Goal: Find specific page/section: Find specific page/section

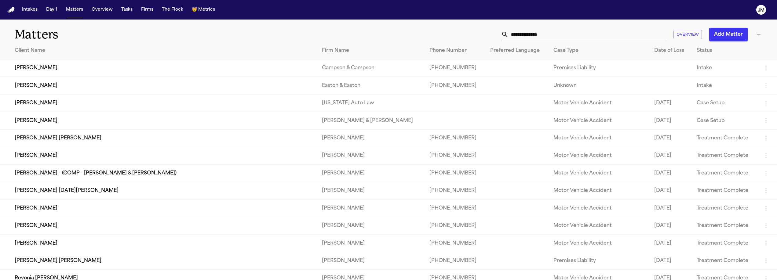
click at [552, 33] on input "text" at bounding box center [587, 34] width 158 height 13
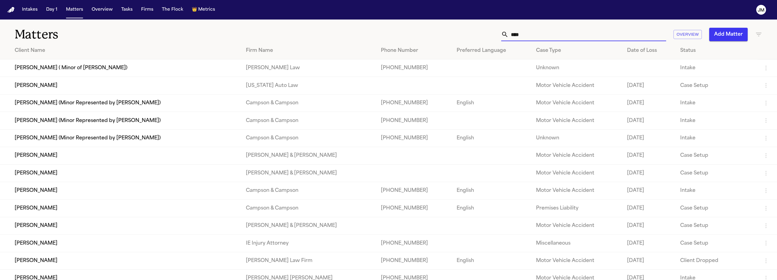
type input "****"
click at [56, 209] on td "[PERSON_NAME]" at bounding box center [120, 208] width 241 height 17
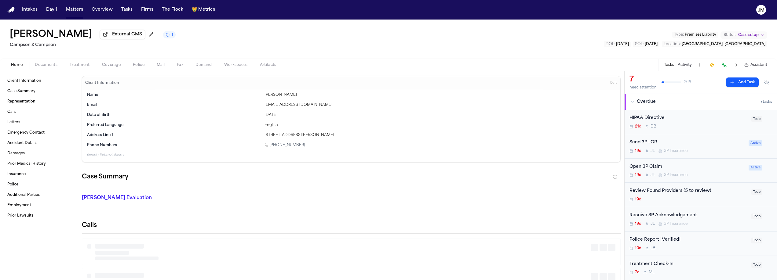
click at [54, 64] on span "Documents" at bounding box center [46, 65] width 23 height 5
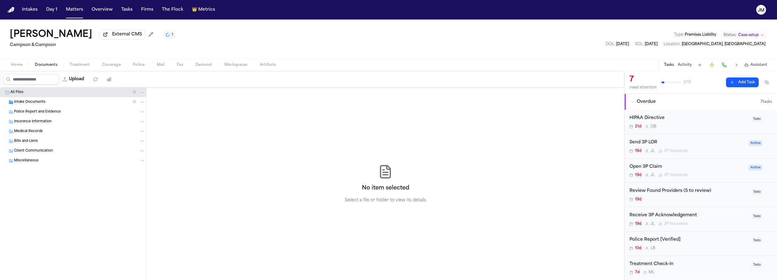
click at [38, 103] on span "Intake Documents" at bounding box center [29, 102] width 31 height 5
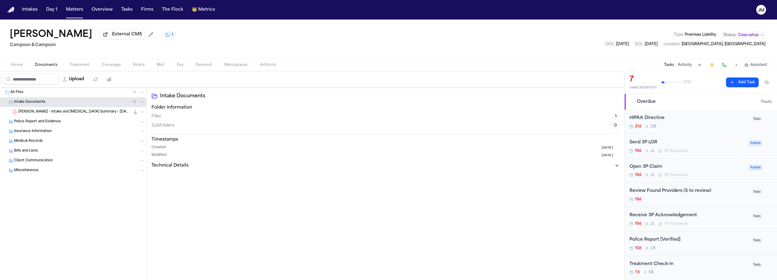
click at [16, 67] on span "Home" at bounding box center [17, 65] width 12 height 5
